Goal: Complete application form

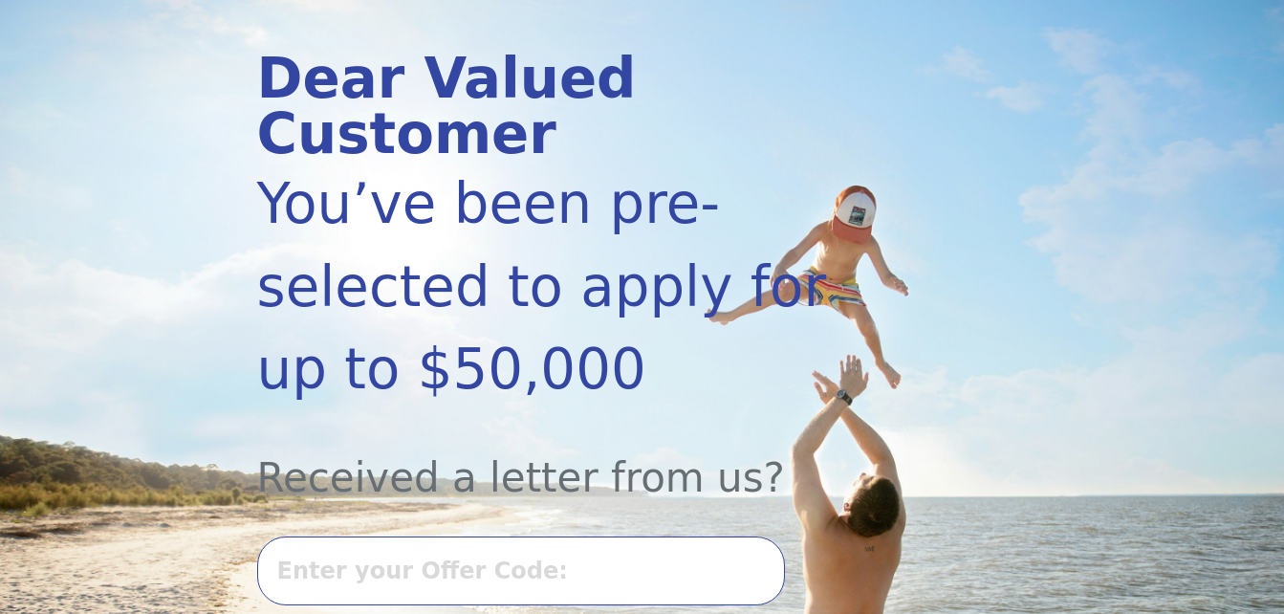
scroll to position [306, 0]
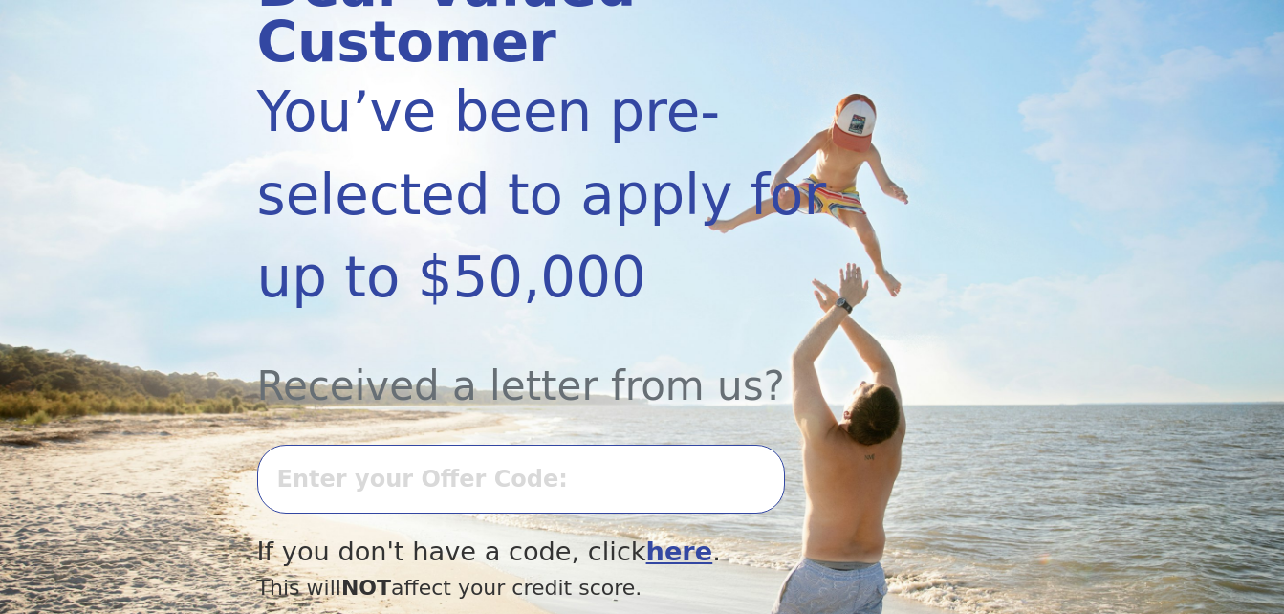
click at [389, 445] on input "text" at bounding box center [521, 479] width 528 height 69
type input "0820k-435566"
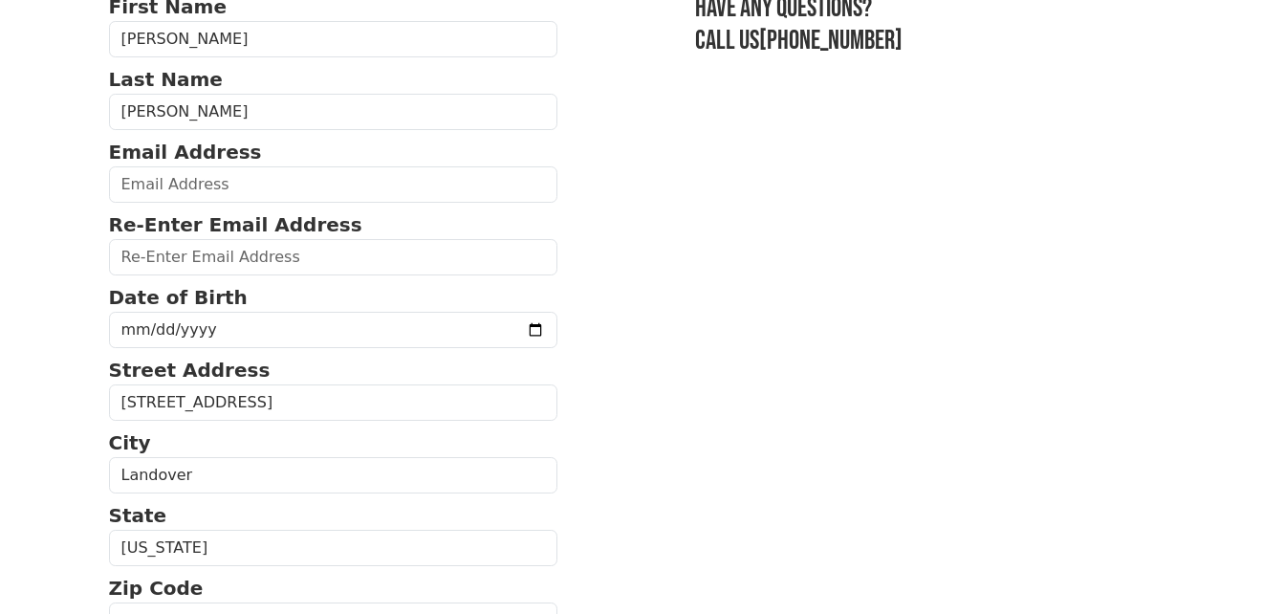
scroll to position [121, 0]
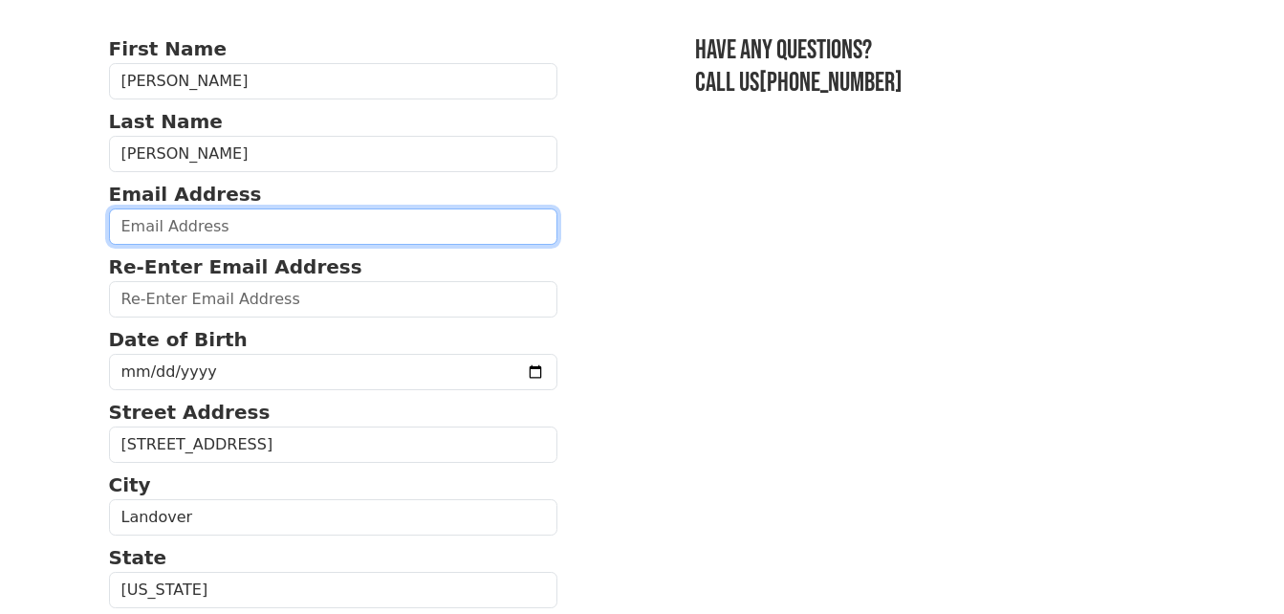
click at [230, 230] on input "email" at bounding box center [334, 226] width 450 height 36
type input "karontaylor23@gmail.com"
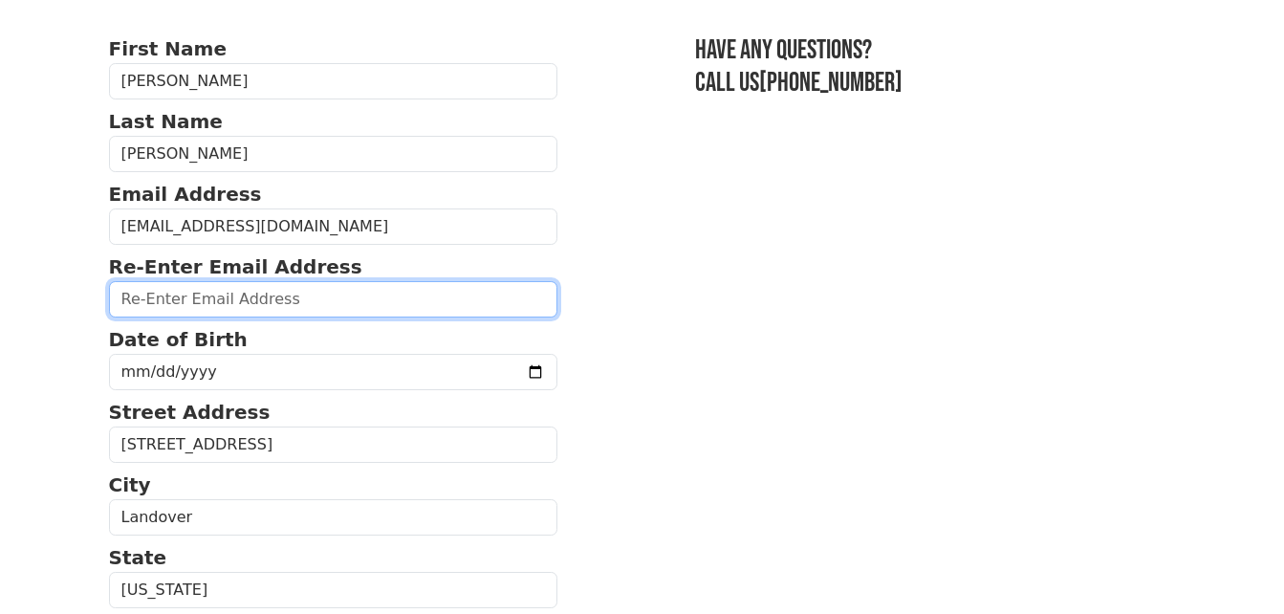
type input "karontaylor23@gmail.com"
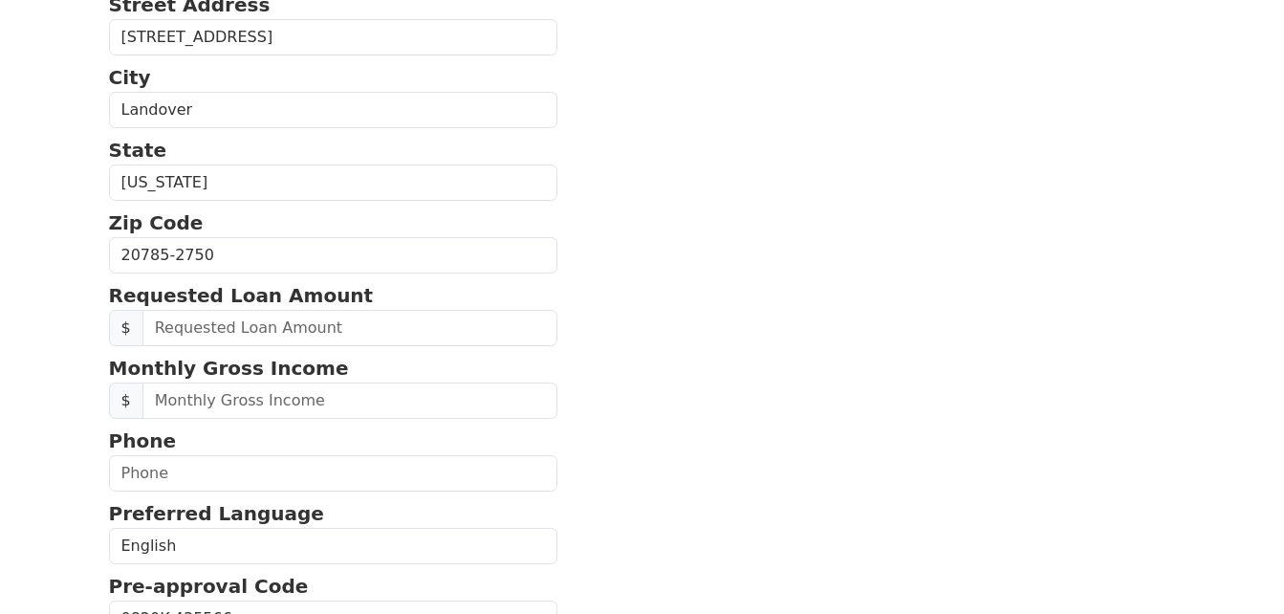
scroll to position [623, 0]
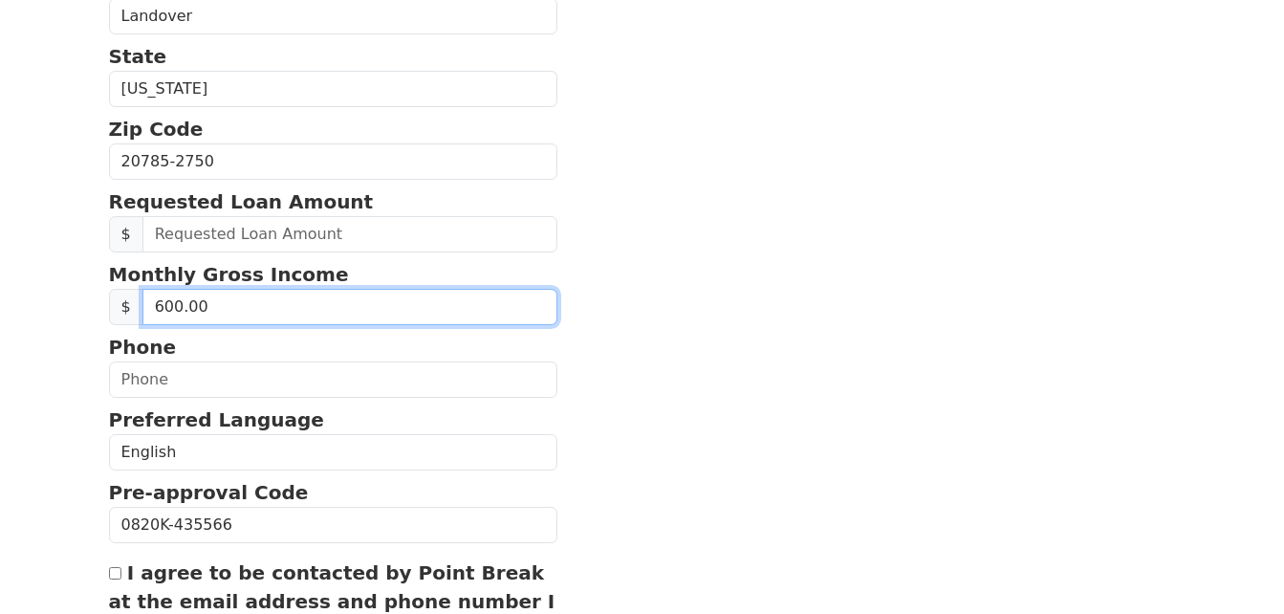
type input "6,000.00"
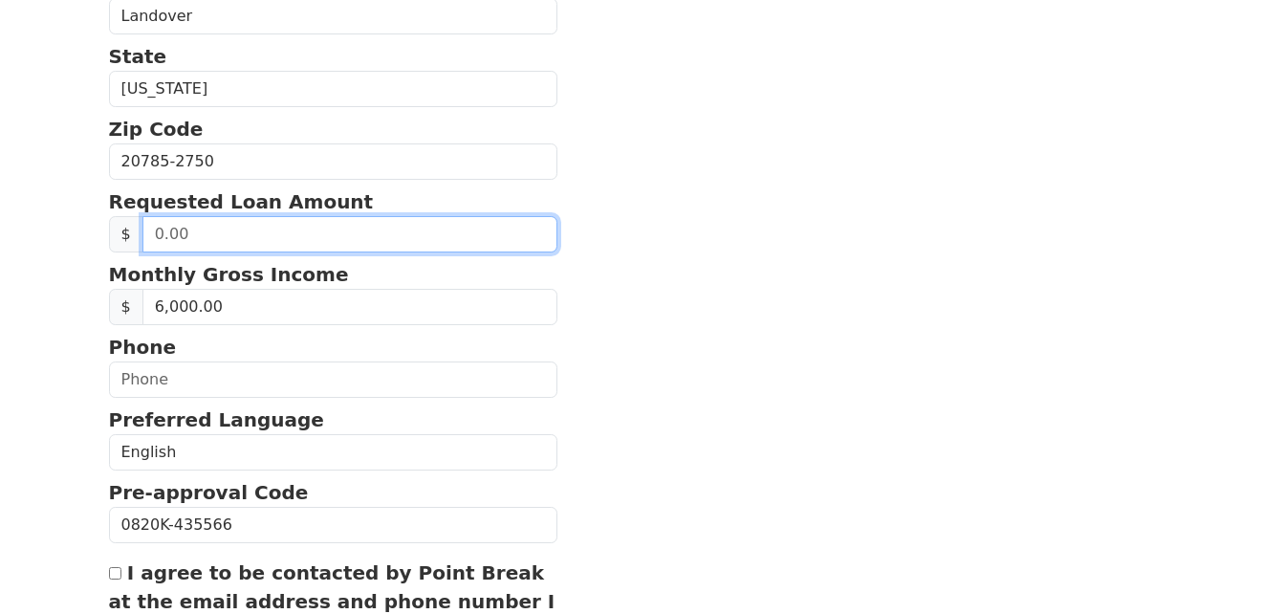
click at [226, 236] on input "text" at bounding box center [351, 234] width 416 height 36
type input "20,000.00"
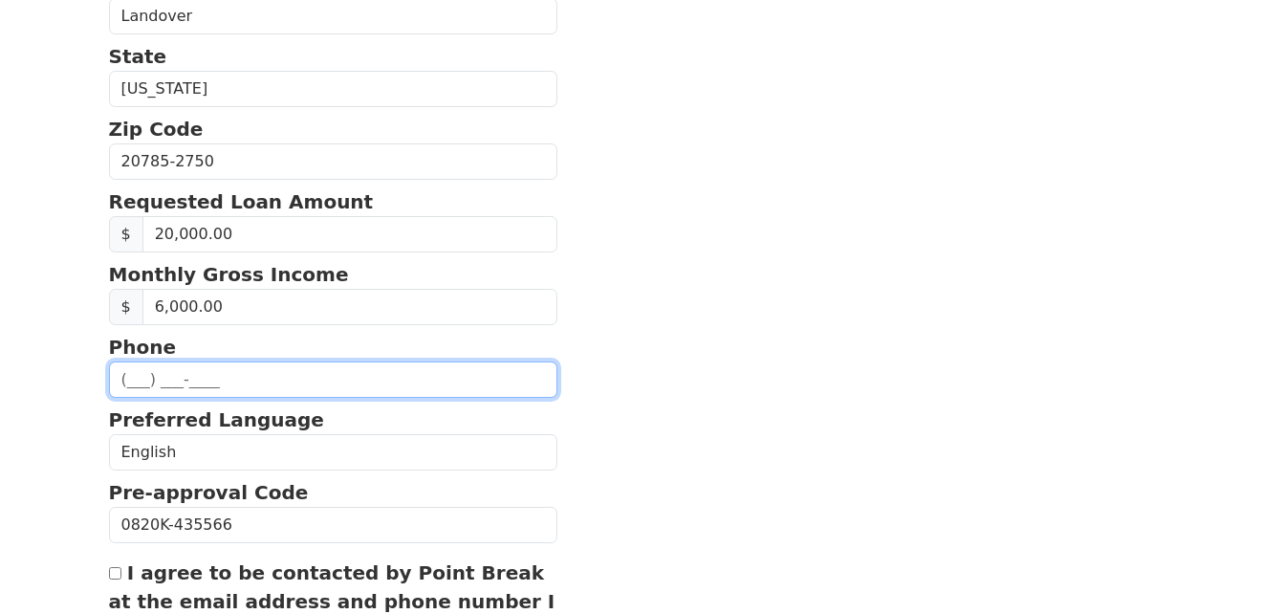
click at [142, 386] on input "text" at bounding box center [334, 380] width 450 height 36
type input "(240) 354-3851"
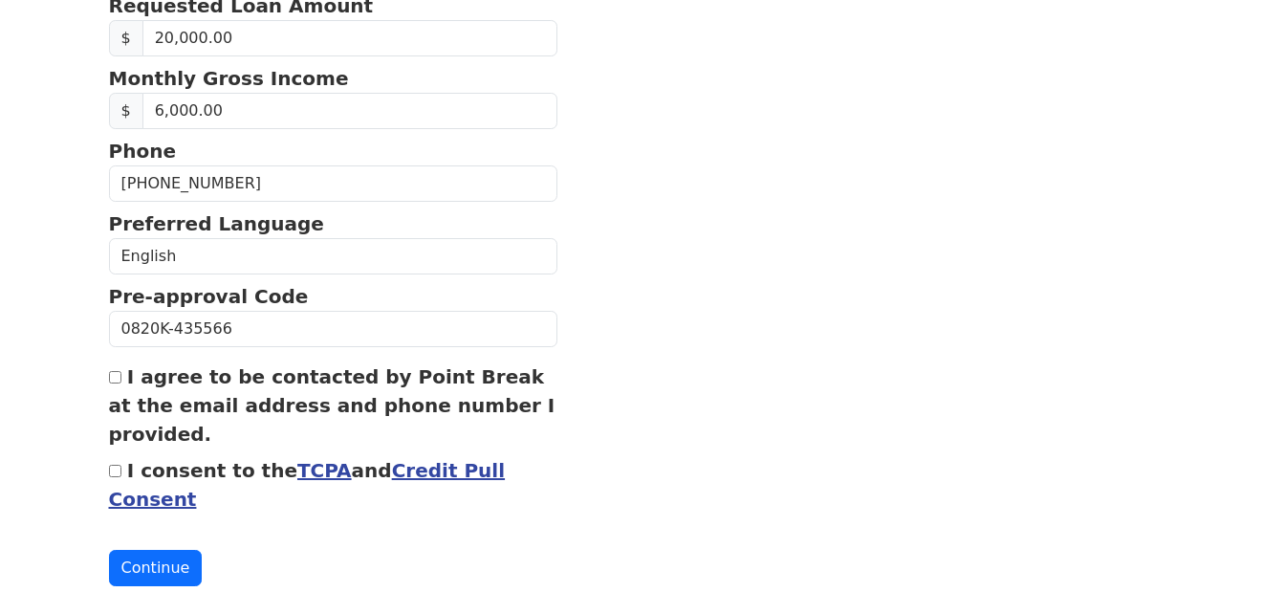
scroll to position [848, 0]
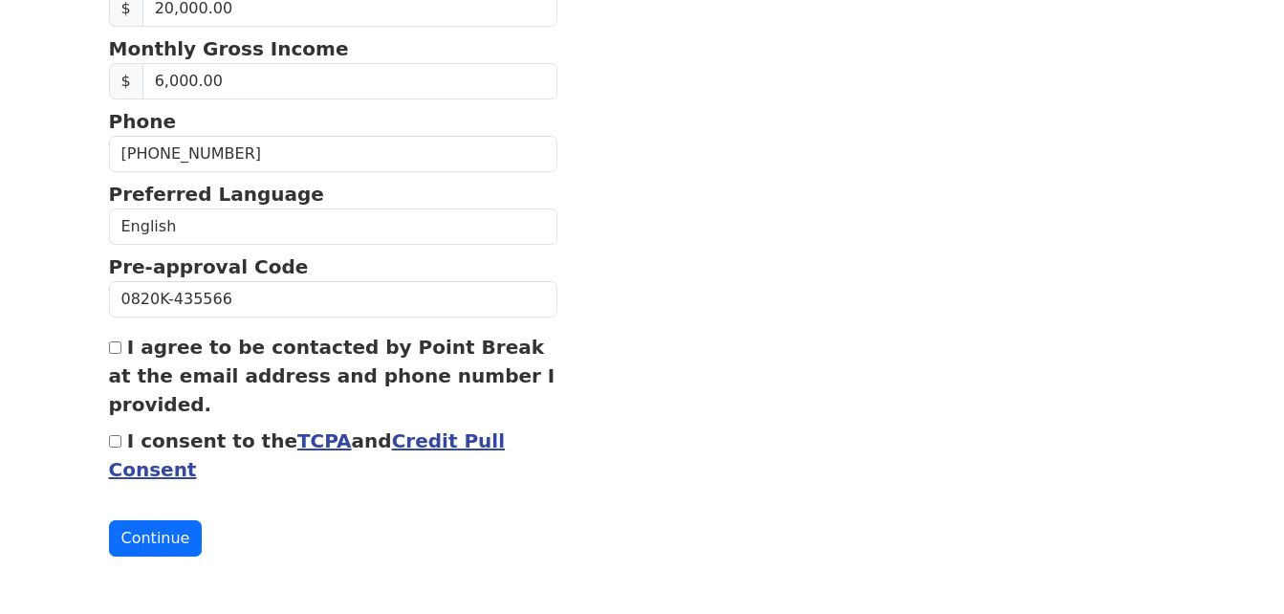
click at [112, 356] on div "I agree to be contacted by Point Break at the email address and phone number I …" at bounding box center [334, 376] width 450 height 86
click at [116, 349] on input "I agree to be contacted by Point Break at the email address and phone number I …" at bounding box center [115, 347] width 12 height 12
checkbox input "true"
click at [114, 441] on input "I consent to the TCPA and Credit Pull Consent" at bounding box center [115, 441] width 12 height 12
checkbox input "true"
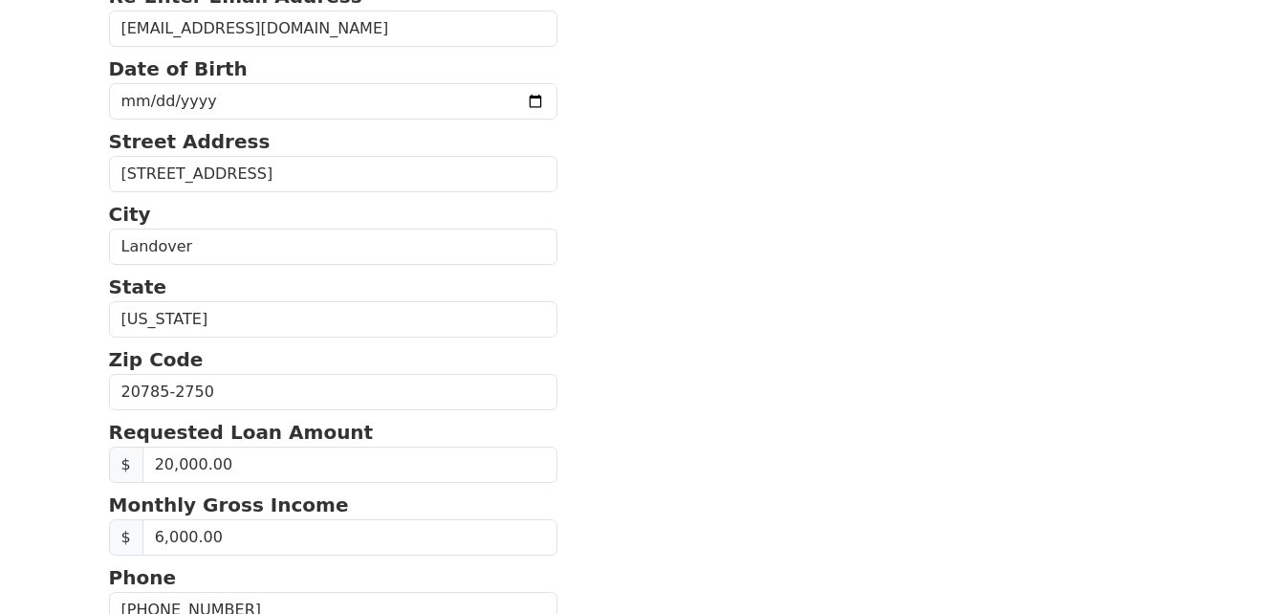
scroll to position [389, 0]
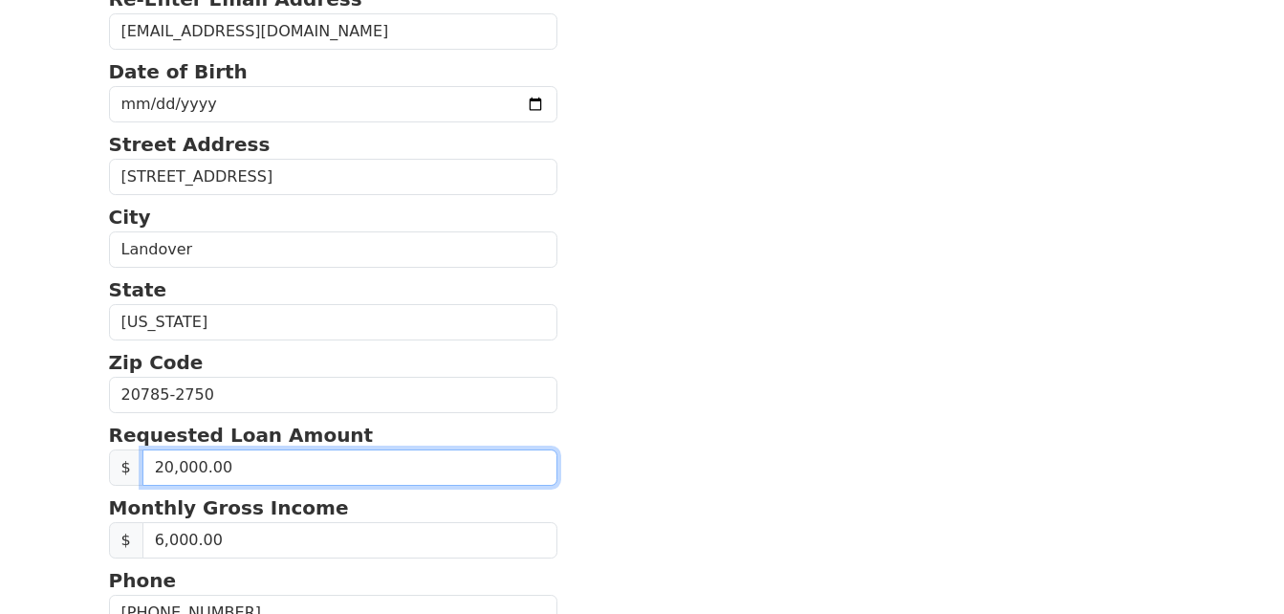
click at [166, 470] on input "20,000.00" at bounding box center [351, 468] width 416 height 36
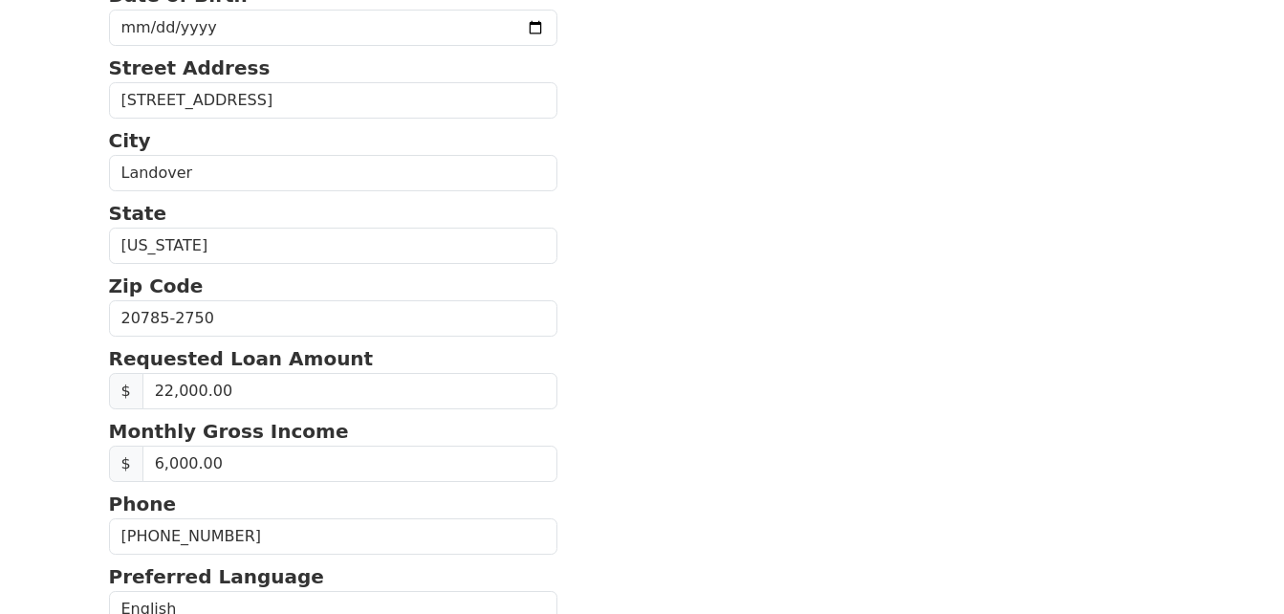
scroll to position [504, 0]
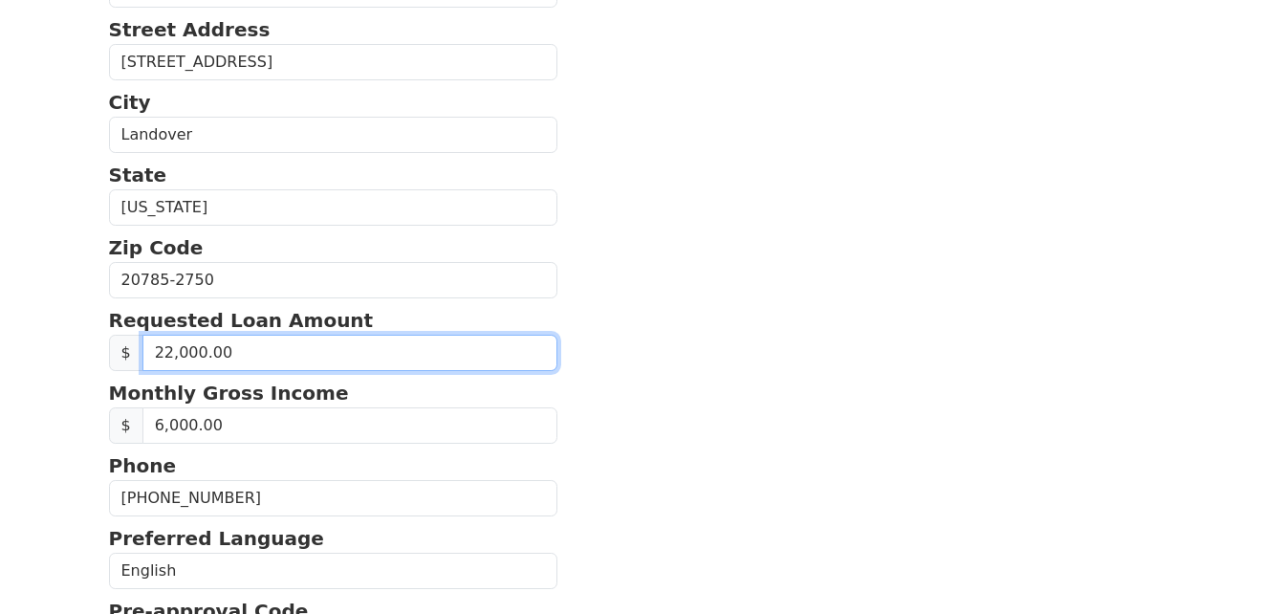
click at [169, 349] on input "22,000.00" at bounding box center [351, 353] width 416 height 36
type input "20,000.00"
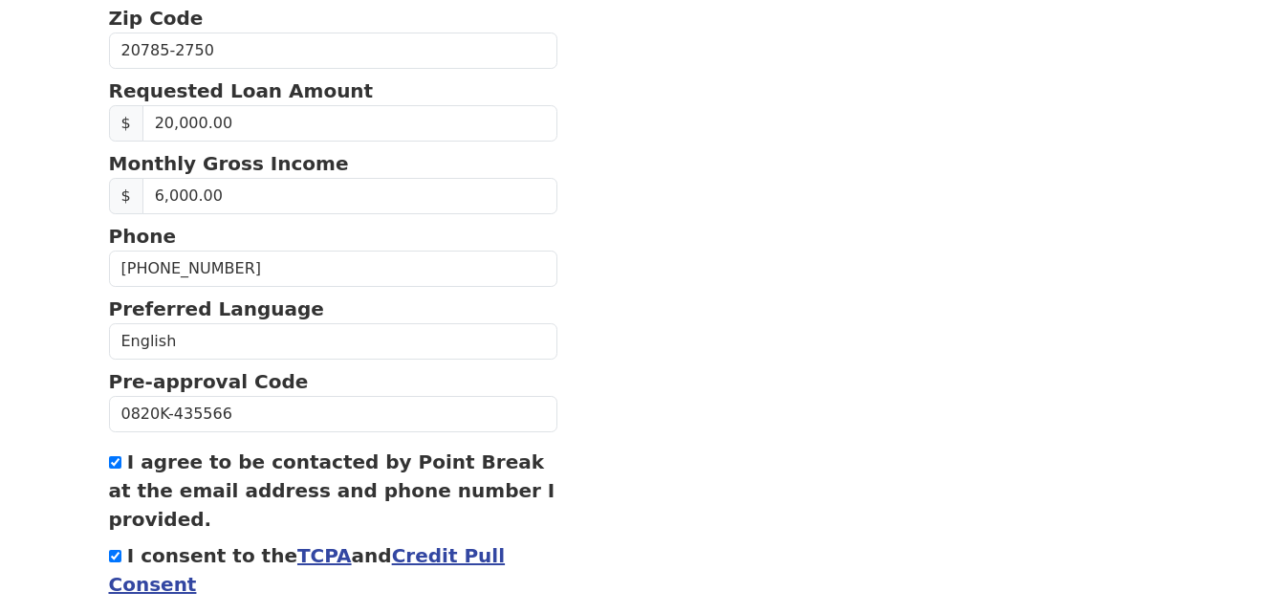
scroll to position [848, 0]
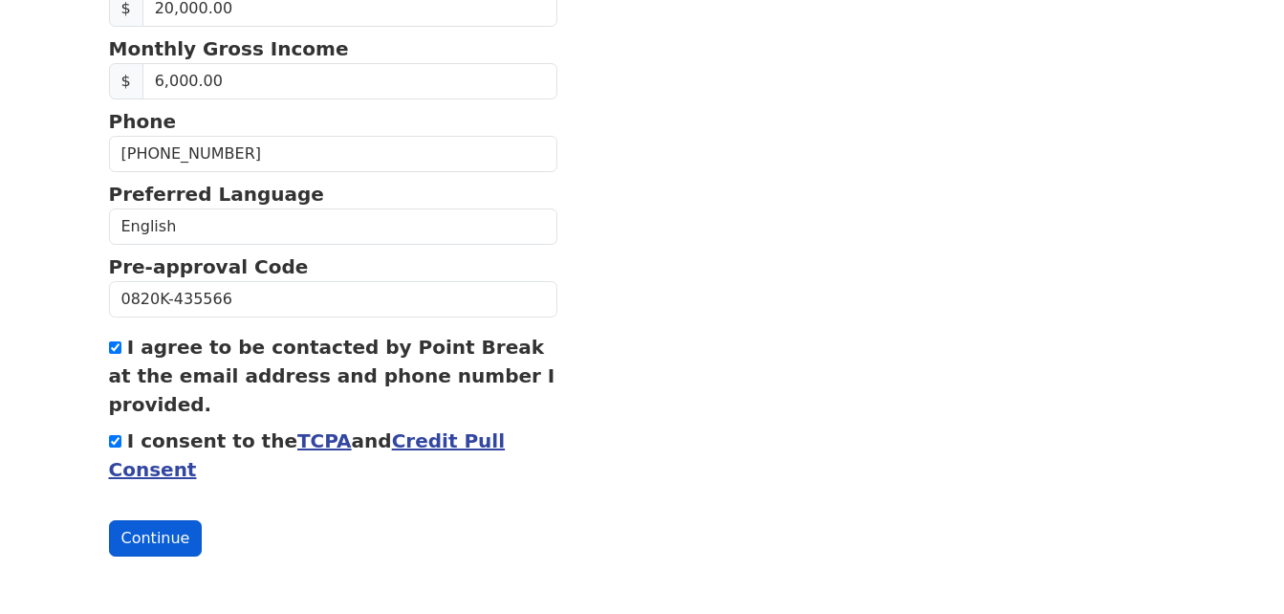
click at [153, 541] on button "Continue" at bounding box center [156, 538] width 94 height 36
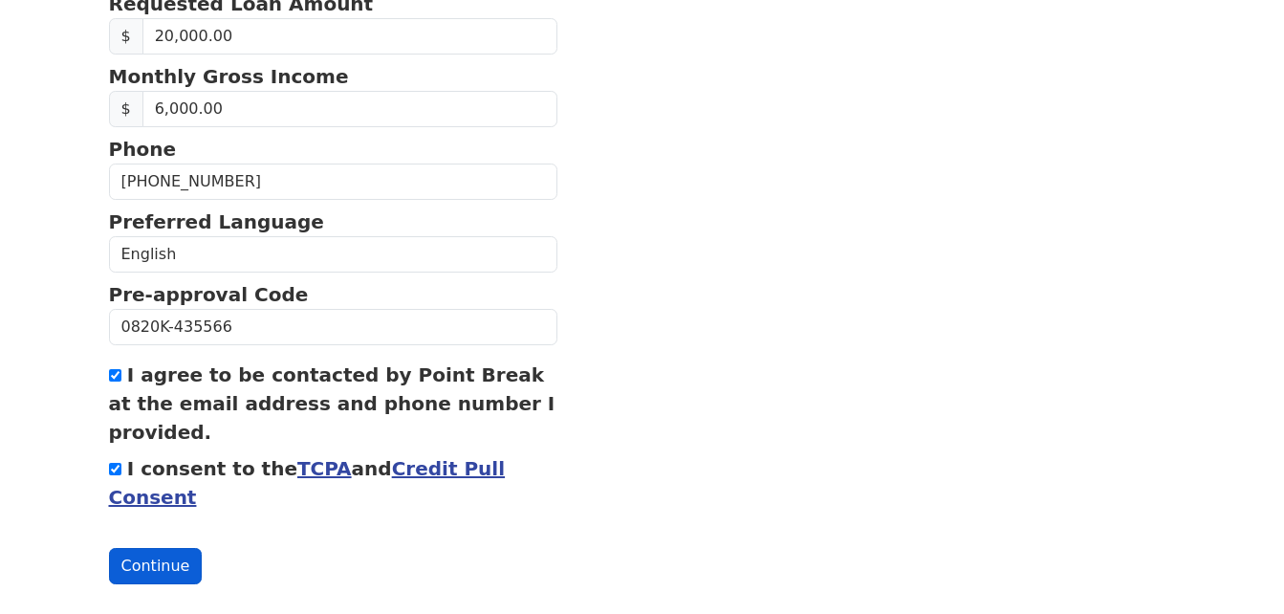
scroll to position [876, 0]
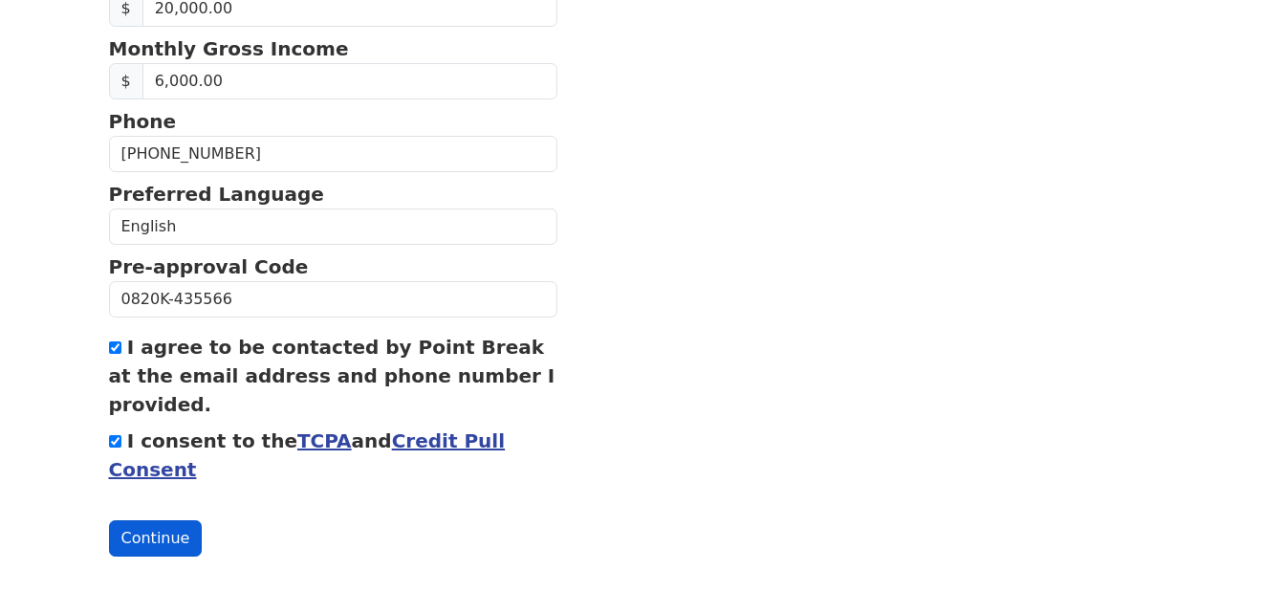
click at [153, 541] on button "Continue" at bounding box center [156, 538] width 94 height 36
click at [143, 539] on button "Continue" at bounding box center [156, 538] width 94 height 36
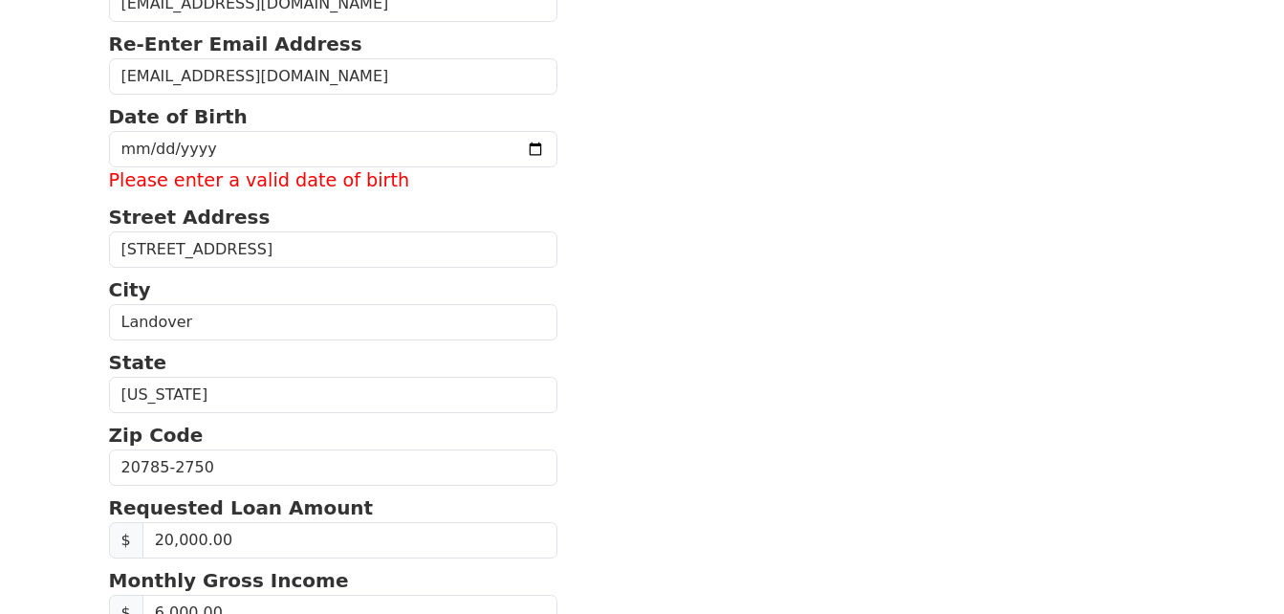
scroll to position [340, 0]
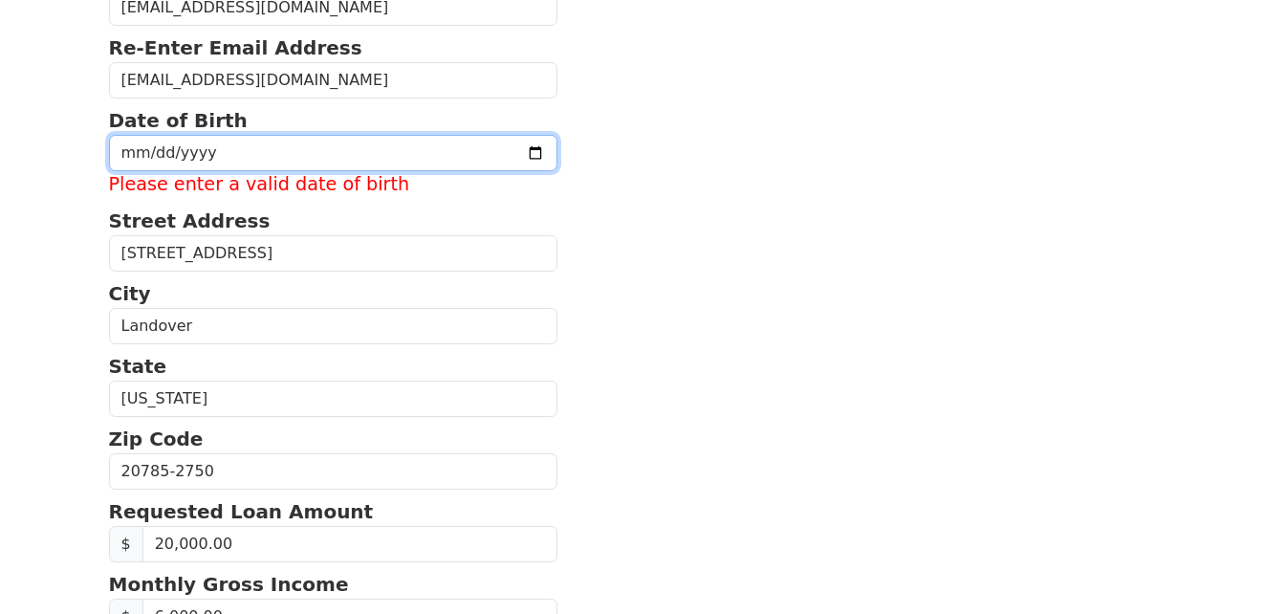
click at [132, 153] on input "date" at bounding box center [334, 153] width 450 height 36
type input "1986-10-16"
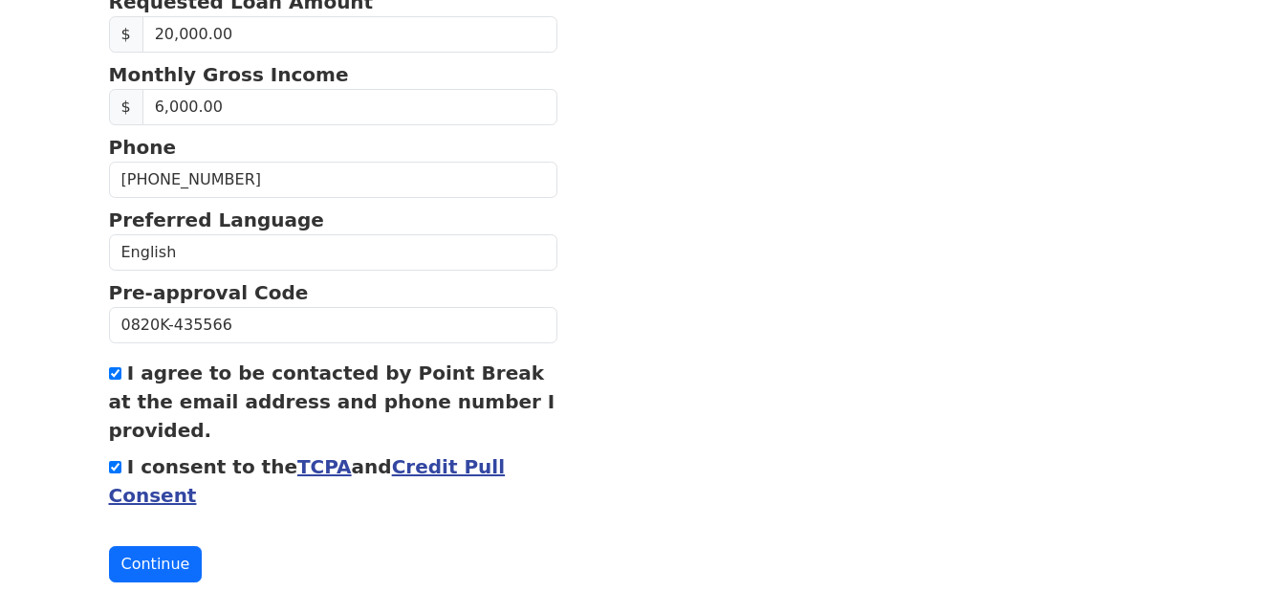
scroll to position [848, 0]
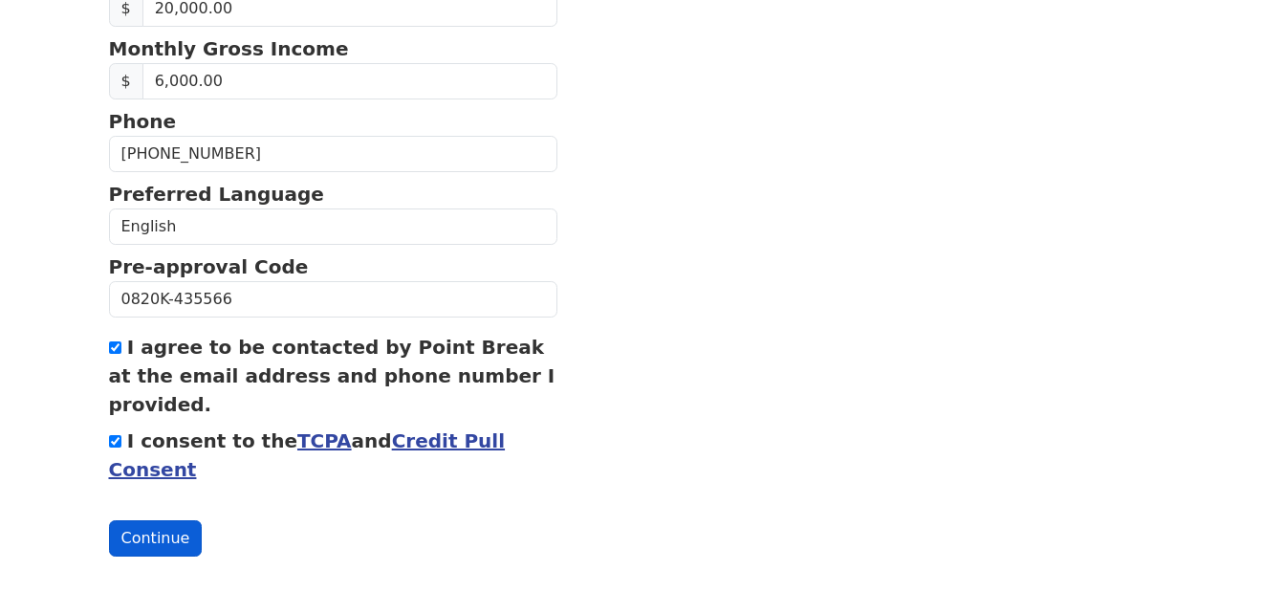
click at [152, 539] on button "Continue" at bounding box center [156, 538] width 94 height 36
